Goal: Find specific page/section: Find specific page/section

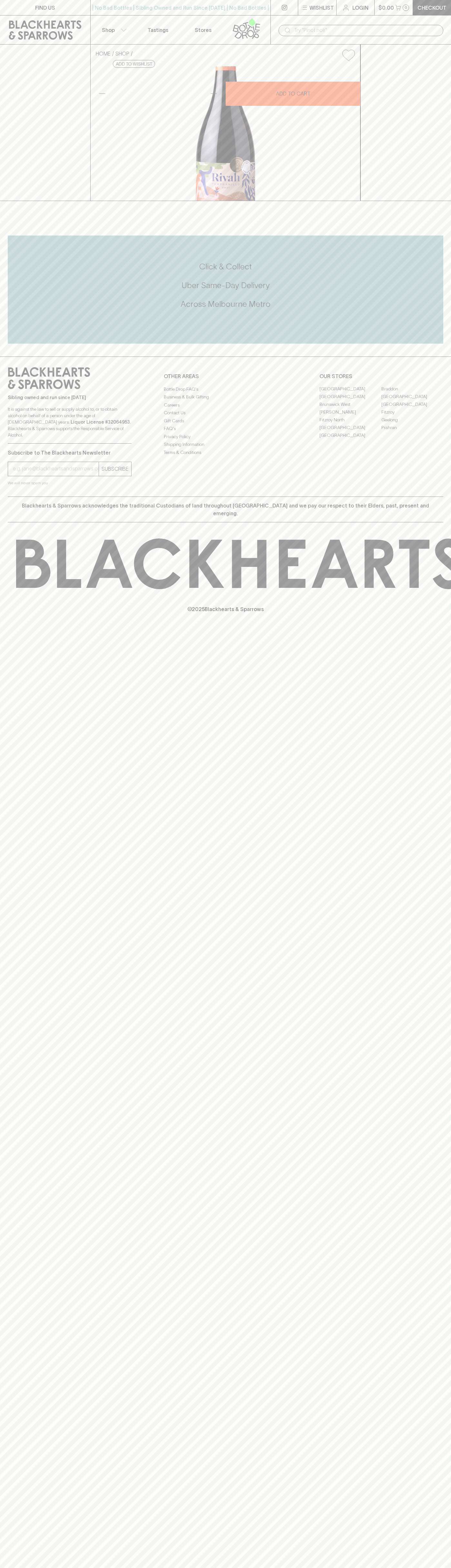
click at [351, 432] on link "[GEOGRAPHIC_DATA]" at bounding box center [351, 427] width 62 height 8
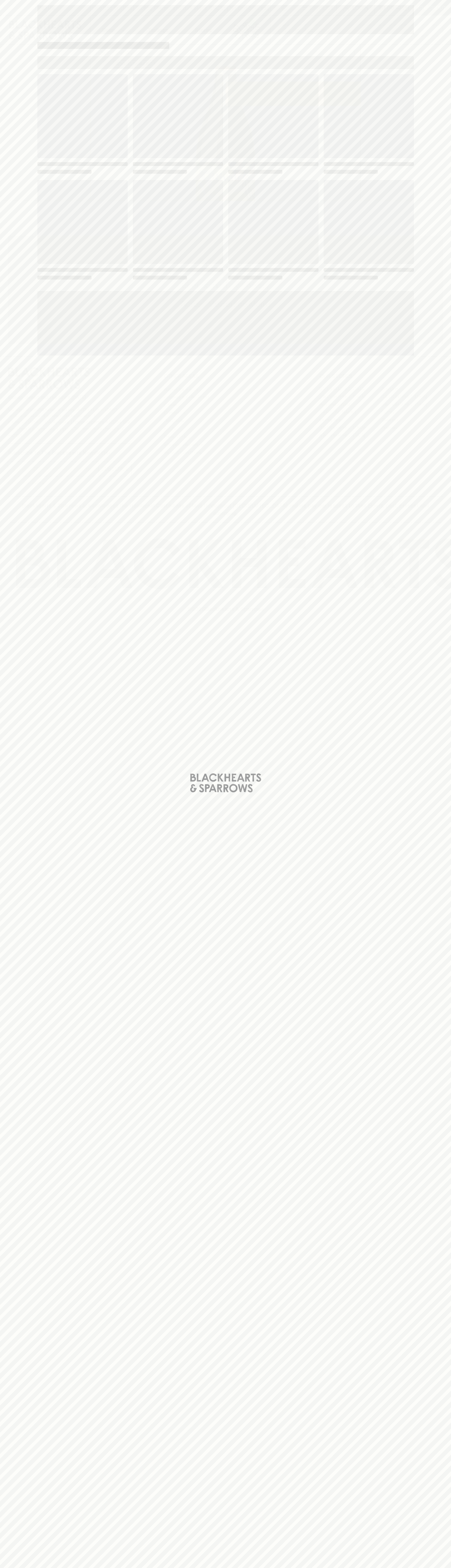
click at [307, 176] on div "Loading" at bounding box center [226, 177] width 377 height 206
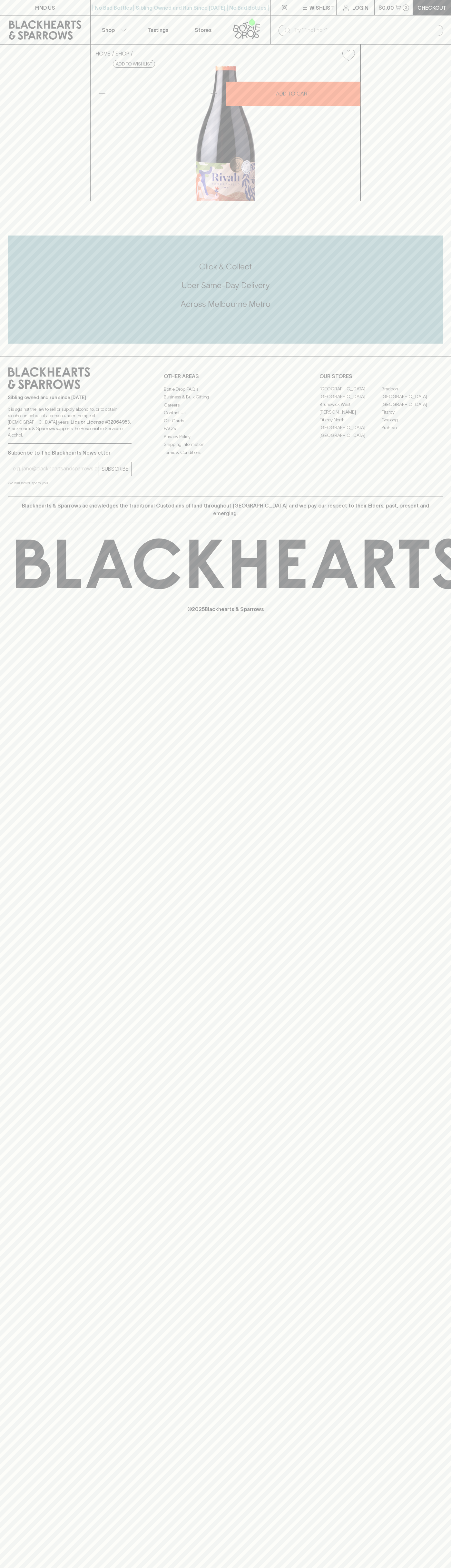
click at [167, 22] on link "Tastings" at bounding box center [158, 29] width 45 height 29
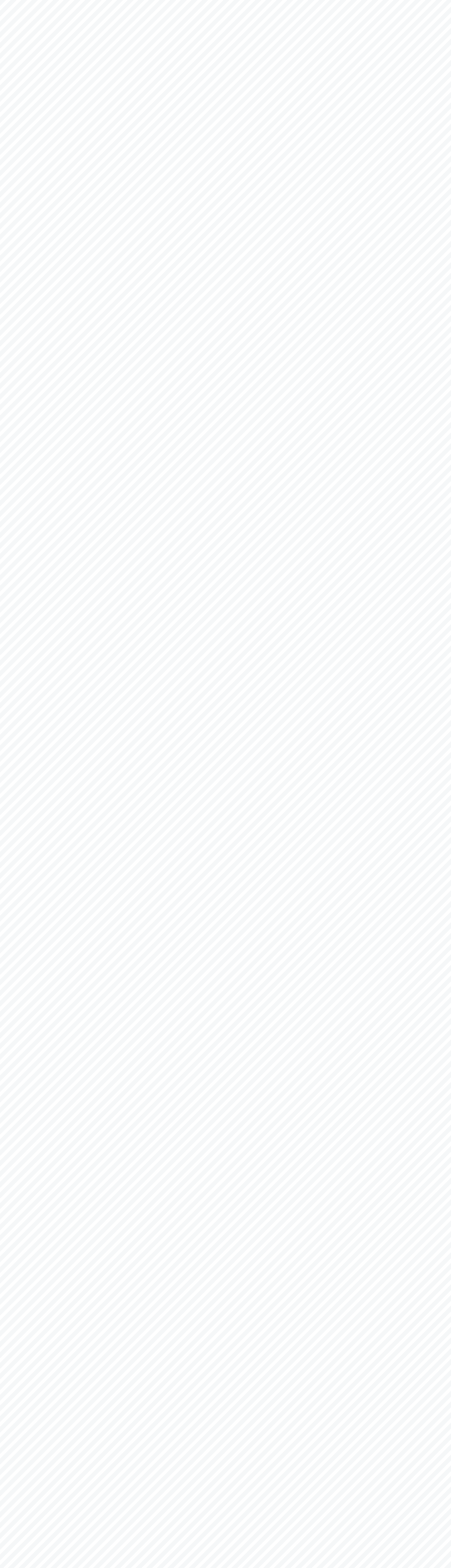
click at [450, 0] on html at bounding box center [225, 0] width 451 height 0
click at [314, 0] on html at bounding box center [225, 0] width 451 height 0
